Goal: Task Accomplishment & Management: Manage account settings

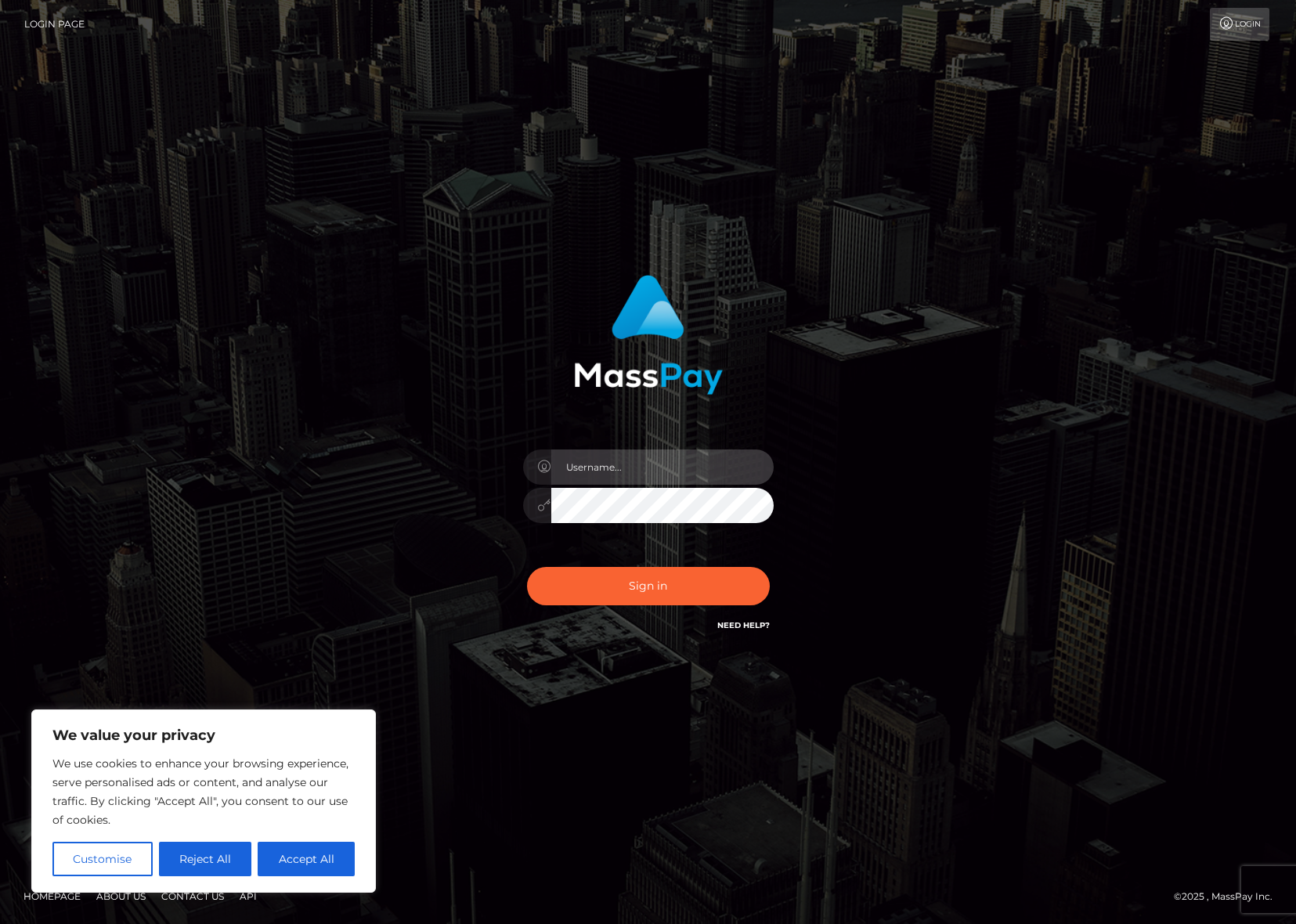
click at [724, 464] on input "text" at bounding box center [662, 467] width 222 height 35
type input "ollieAN.fanvue"
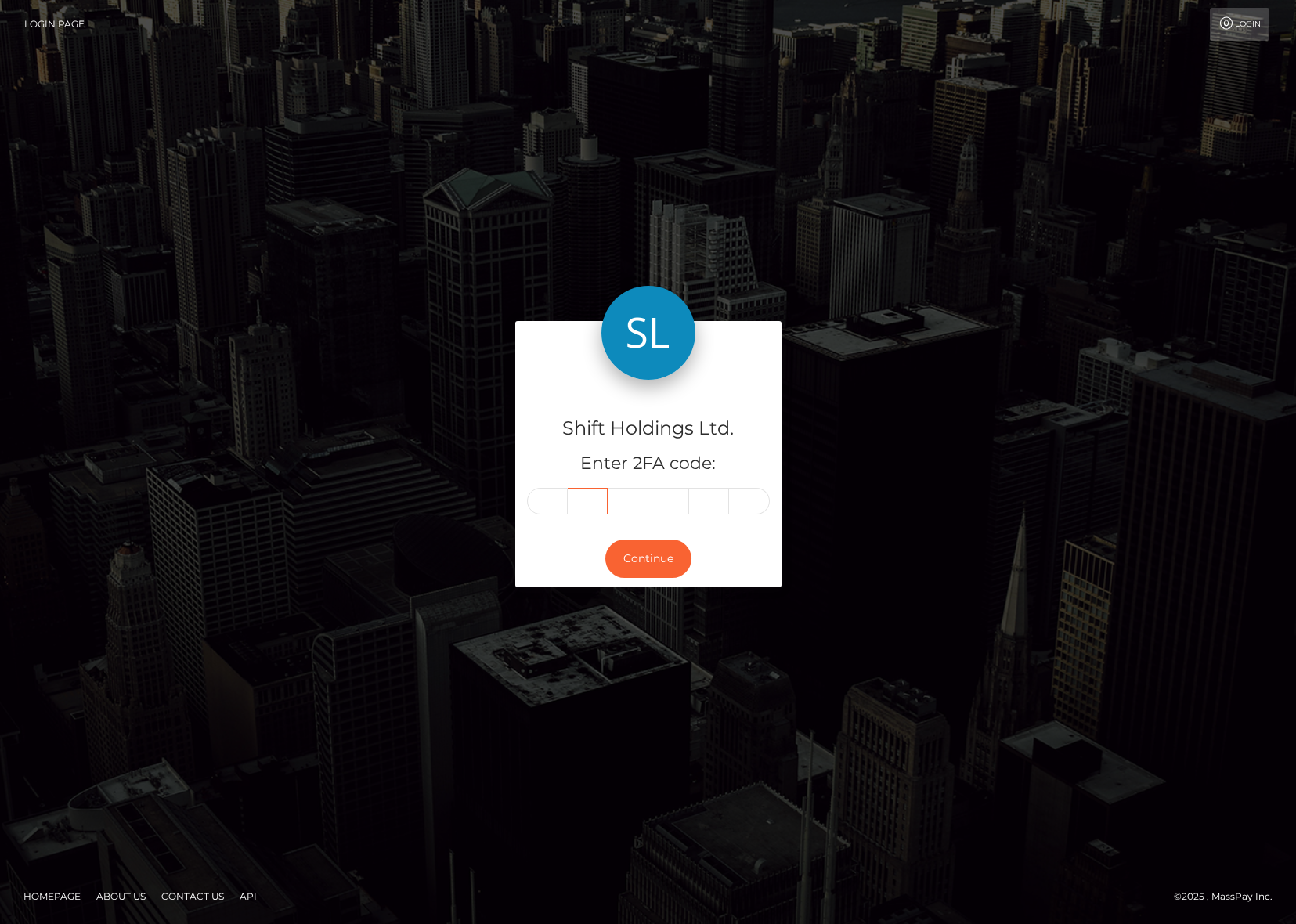
type input "8"
type input "3"
type input "7"
type input "6"
type input "1"
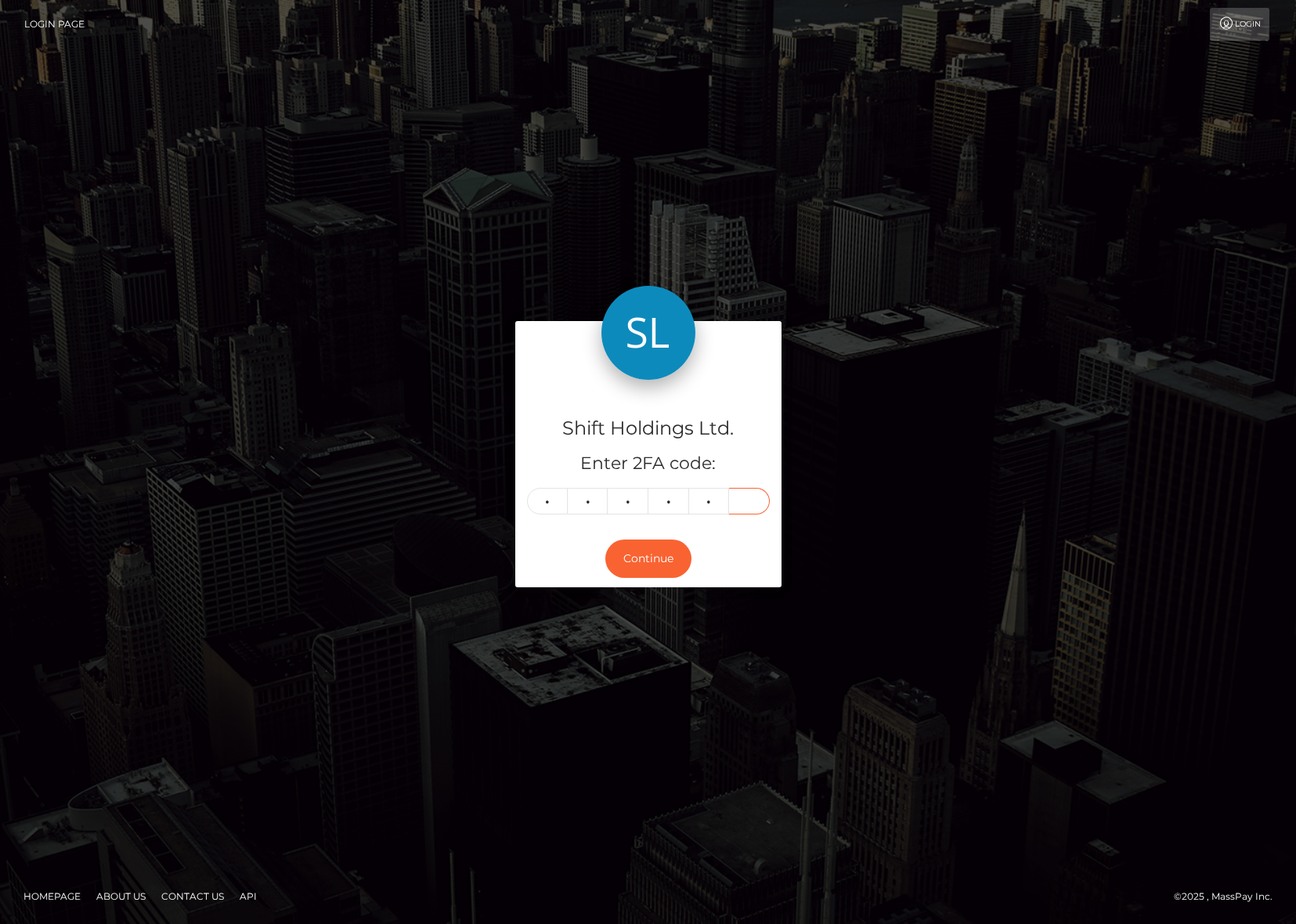
type input "2"
